Goal: Task Accomplishment & Management: Use online tool/utility

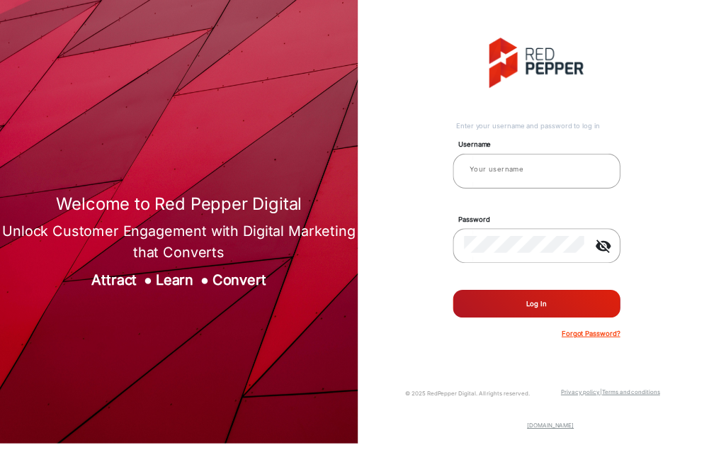
type input "[PERSON_NAME]"
click at [564, 309] on button "Log In" at bounding box center [544, 308] width 170 height 28
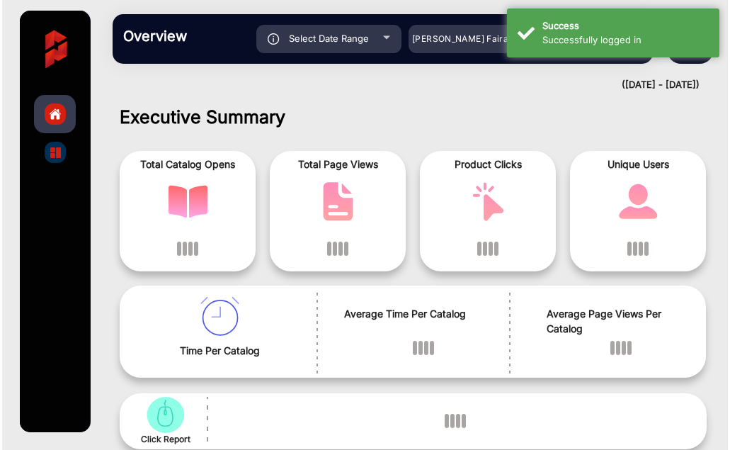
scroll to position [11, 0]
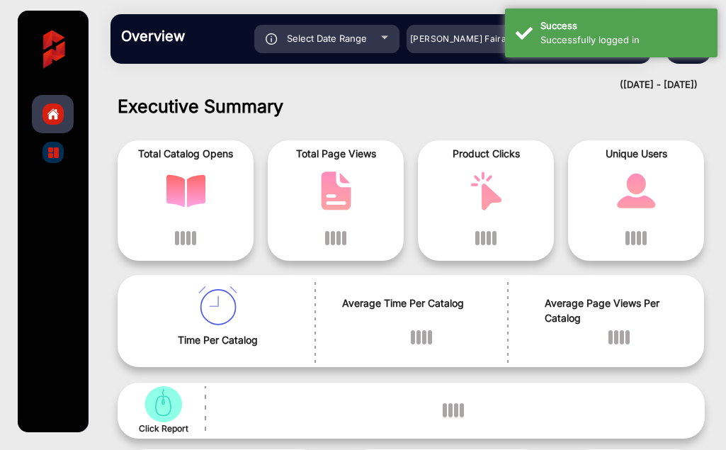
click at [358, 96] on h1 "Executive Summary" at bounding box center [411, 106] width 587 height 21
click at [582, 103] on h1 "Executive Summary" at bounding box center [411, 106] width 587 height 21
click at [621, 40] on div "Successfully logged in" at bounding box center [623, 40] width 166 height 14
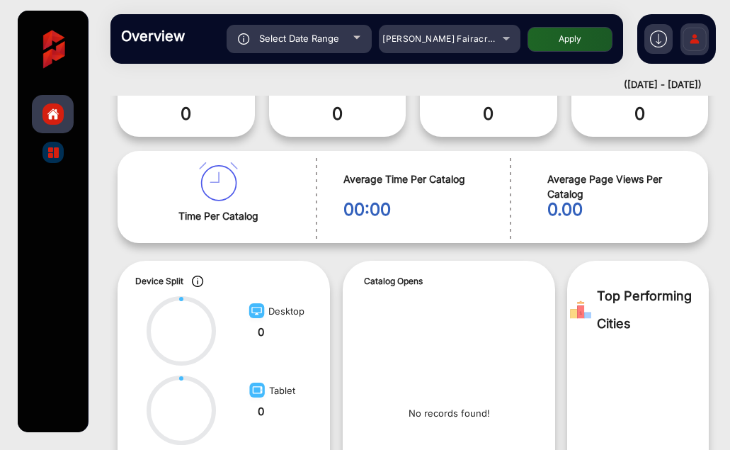
scroll to position [0, 0]
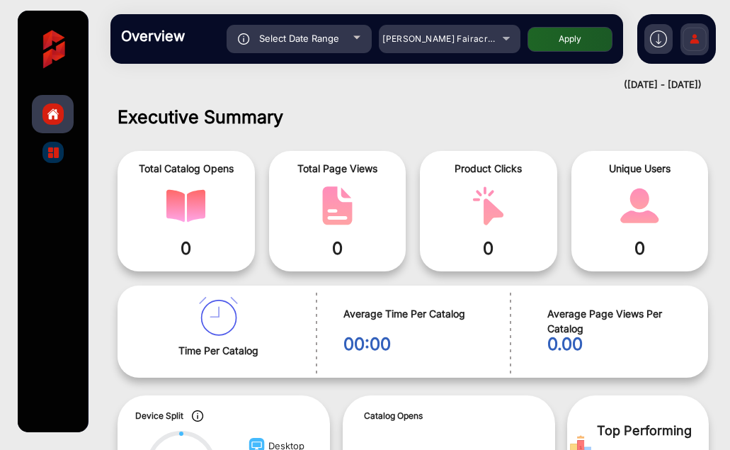
click at [54, 153] on img "catalog" at bounding box center [53, 152] width 11 height 11
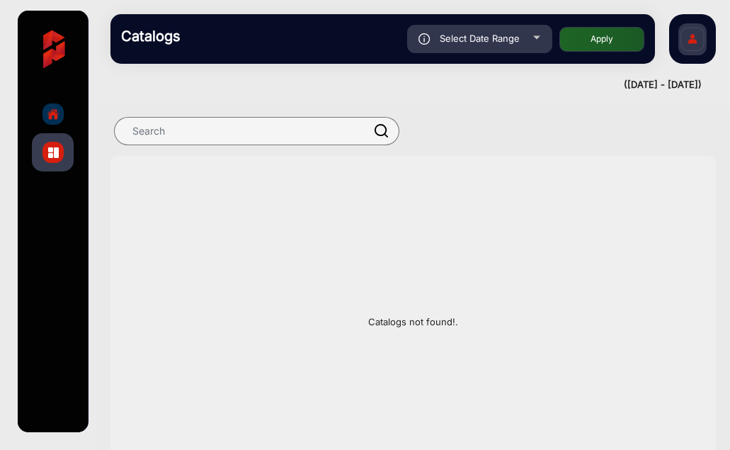
click at [54, 110] on img "home" at bounding box center [53, 114] width 13 height 13
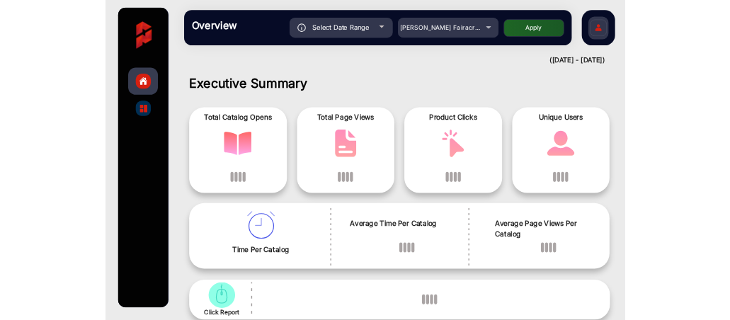
scroll to position [11, 0]
